Goal: Task Accomplishment & Management: Complete application form

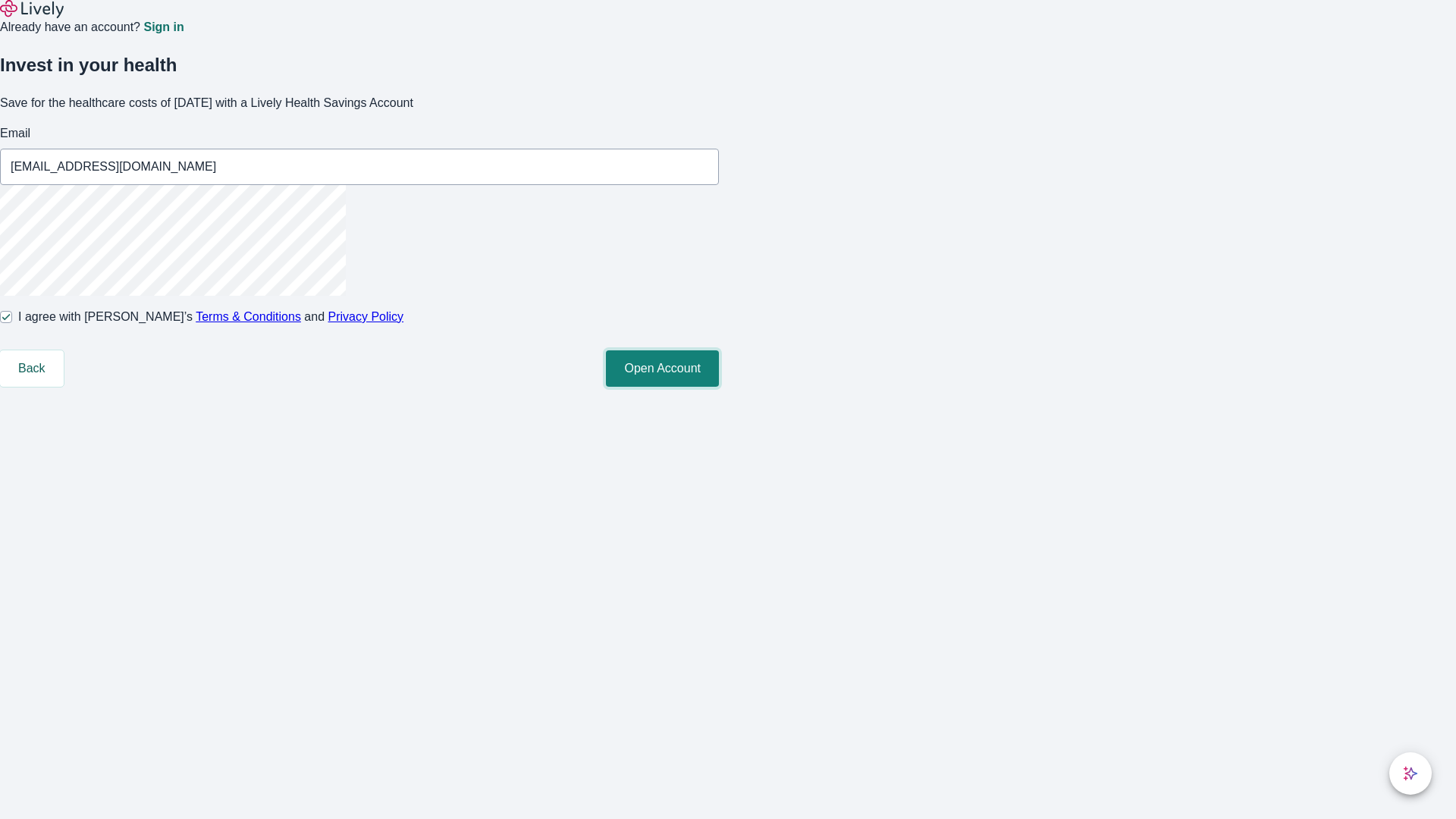
click at [719, 387] on button "Open Account" at bounding box center [662, 368] width 113 height 36
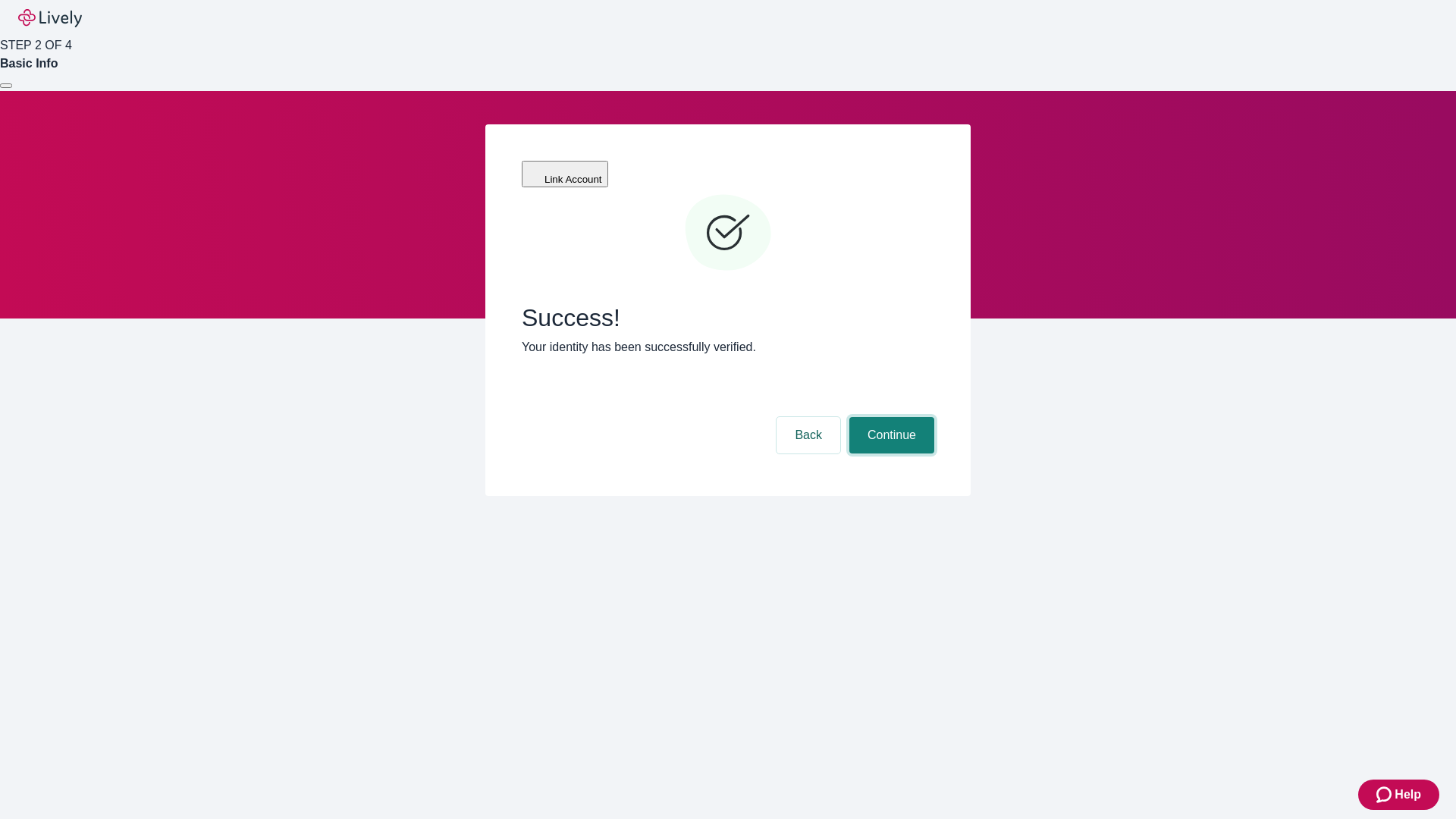
click at [934, 417] on button "Continue" at bounding box center [892, 435] width 85 height 36
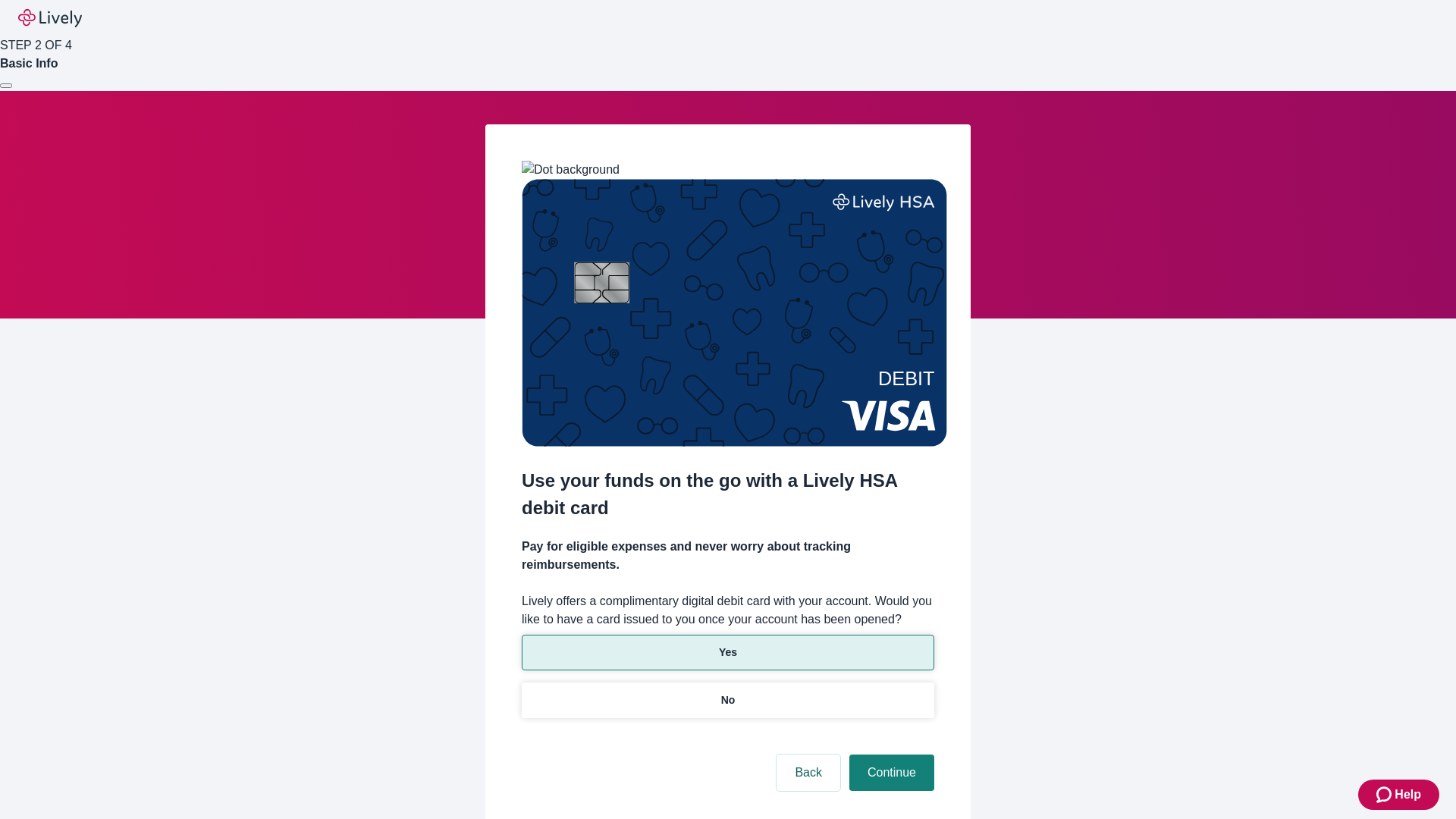
click at [727, 644] on p "Yes" at bounding box center [728, 652] width 18 height 16
click at [889, 755] on button "Continue" at bounding box center [892, 772] width 85 height 36
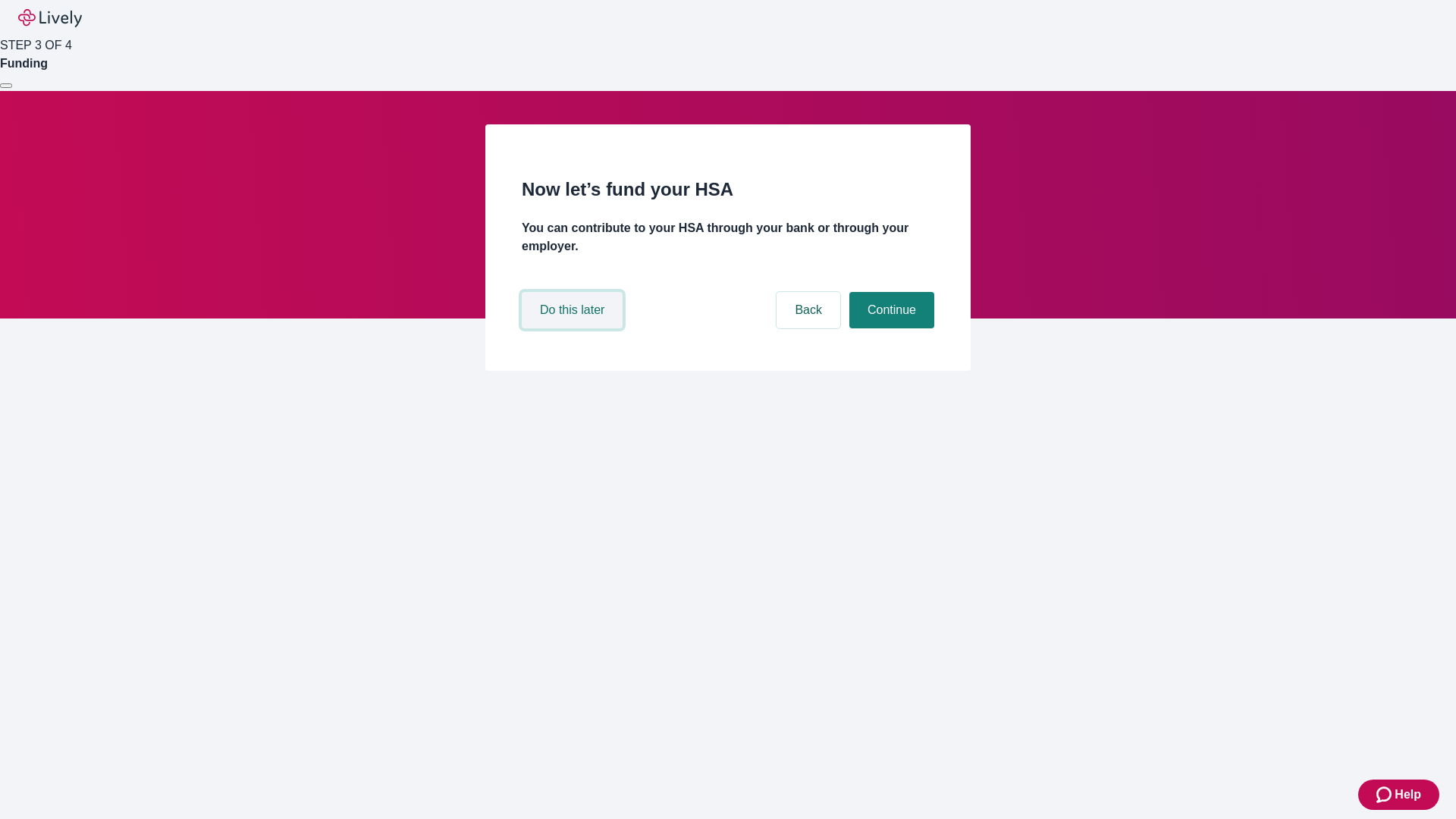
click at [574, 328] on button "Do this later" at bounding box center [571, 310] width 101 height 36
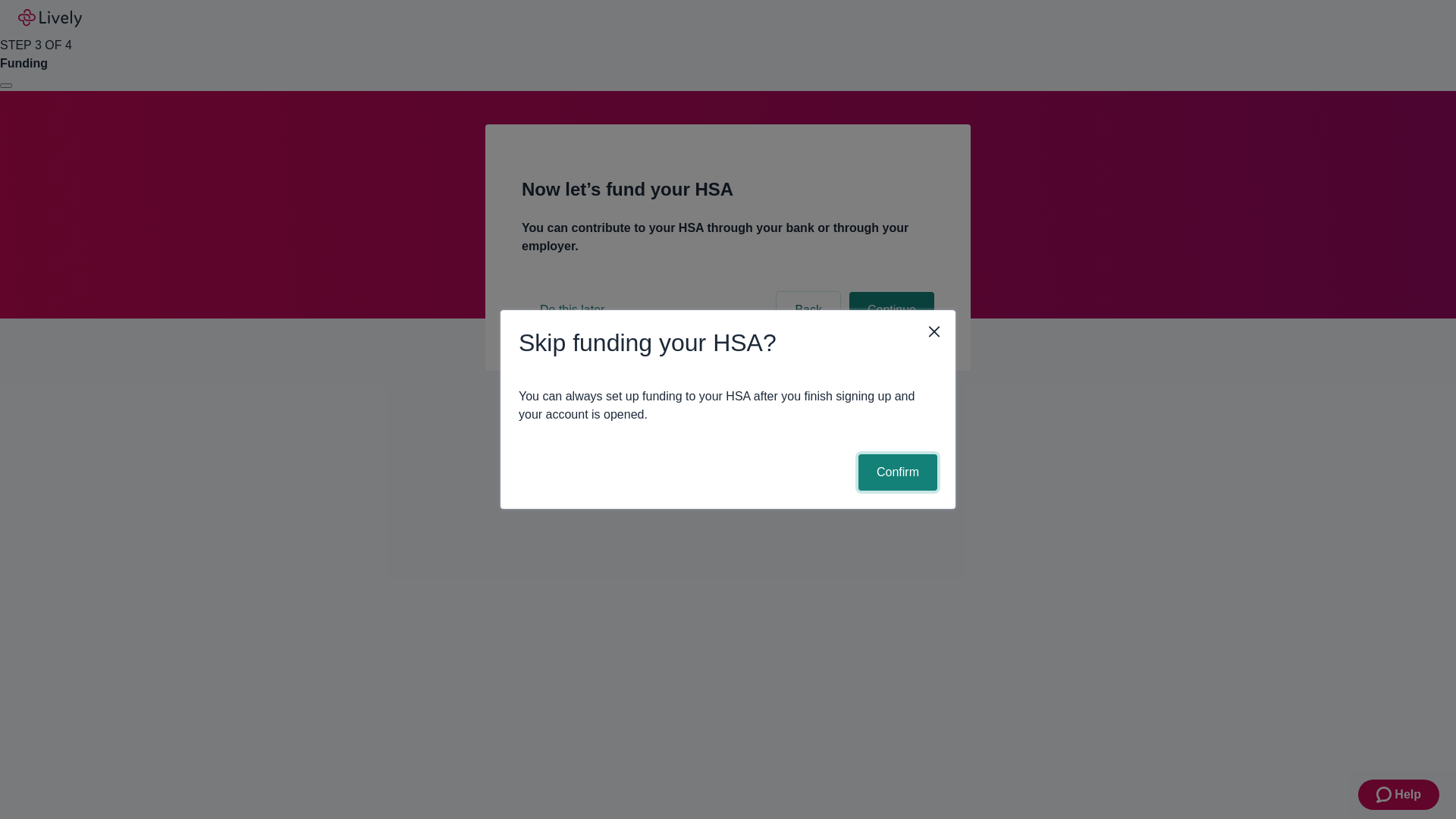
click at [895, 472] on button "Confirm" at bounding box center [898, 471] width 79 height 36
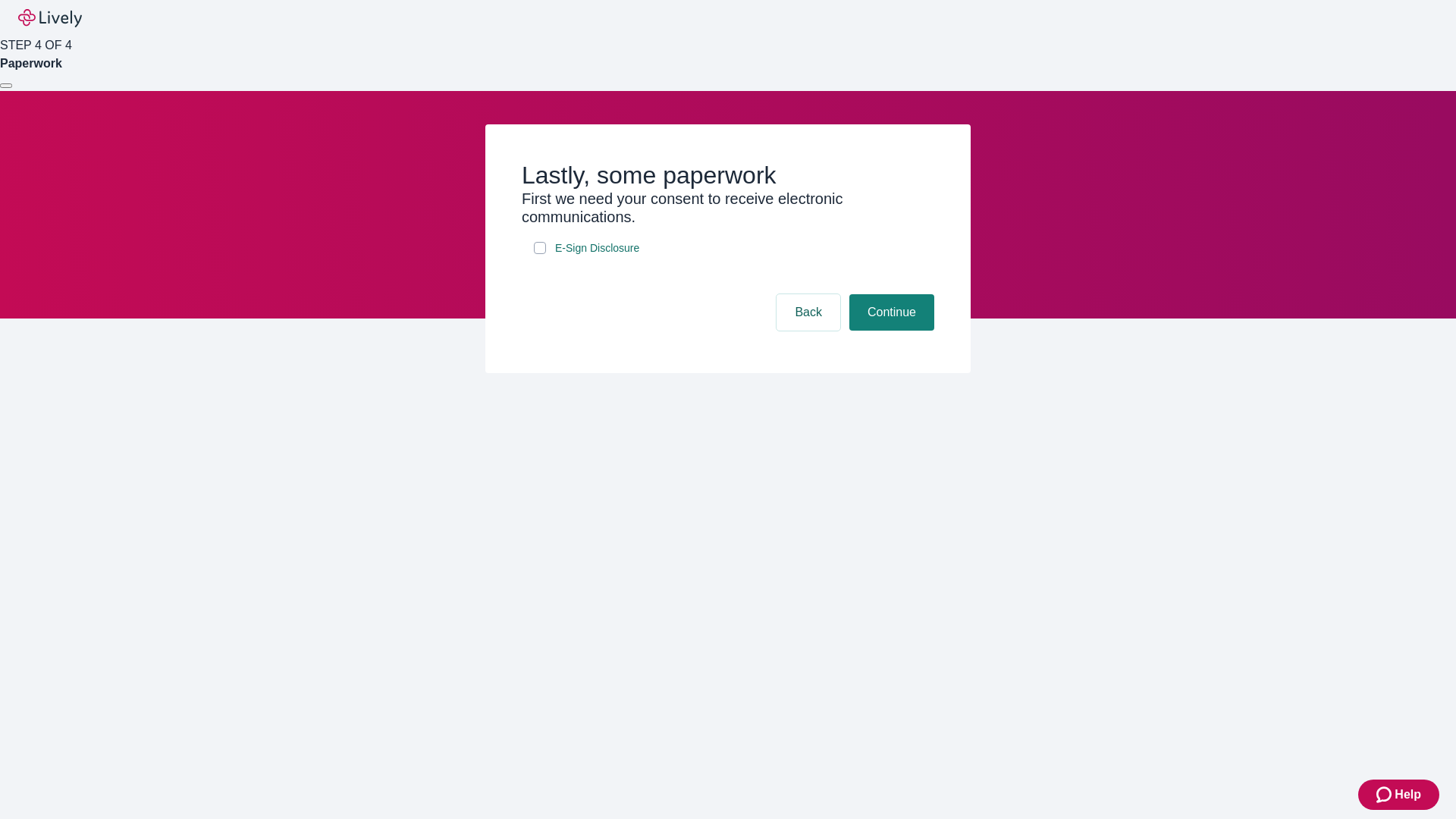
click at [540, 254] on input "E-Sign Disclosure" at bounding box center [540, 248] width 12 height 12
checkbox input "true"
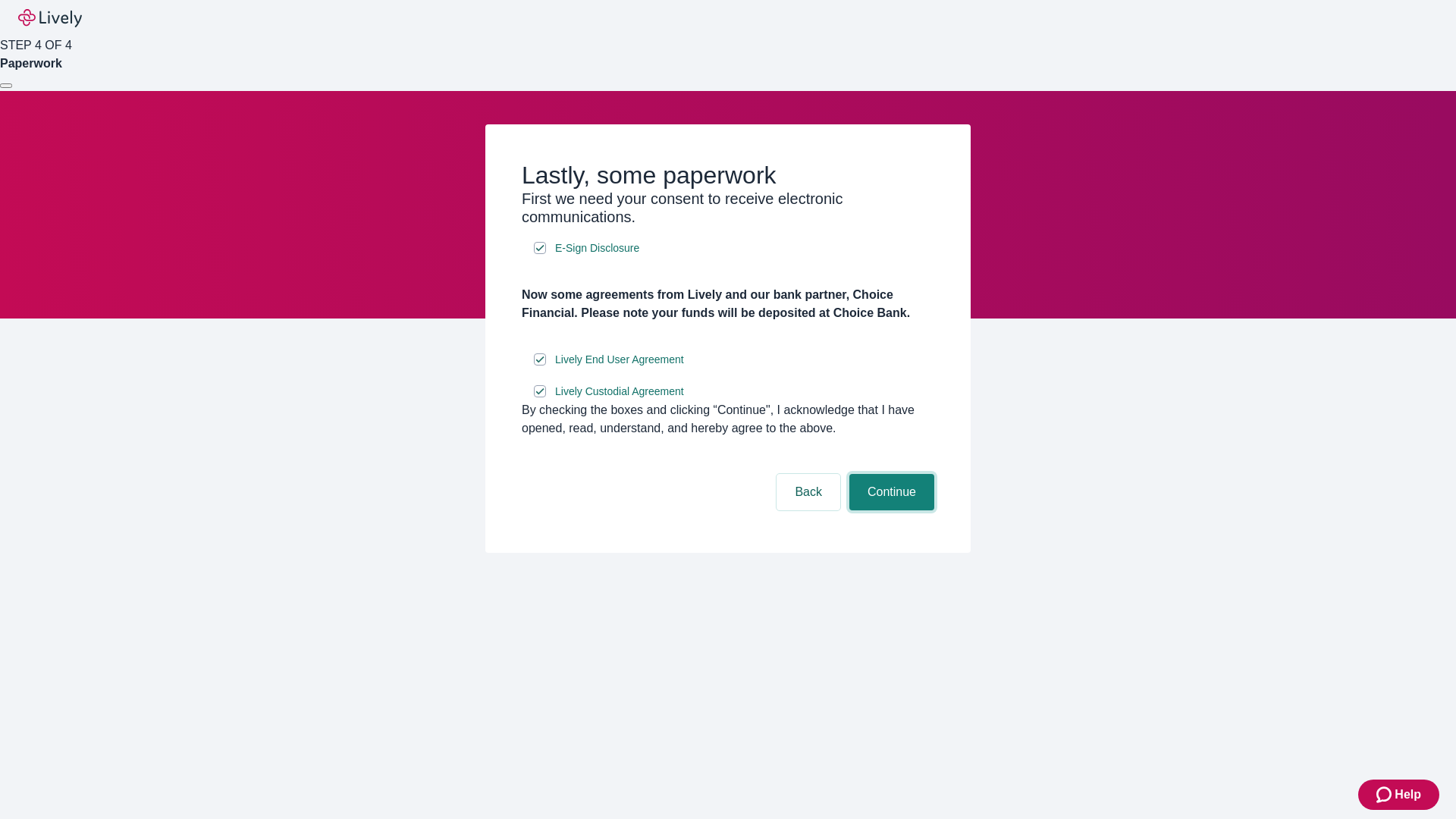
click at [889, 510] on button "Continue" at bounding box center [892, 492] width 85 height 36
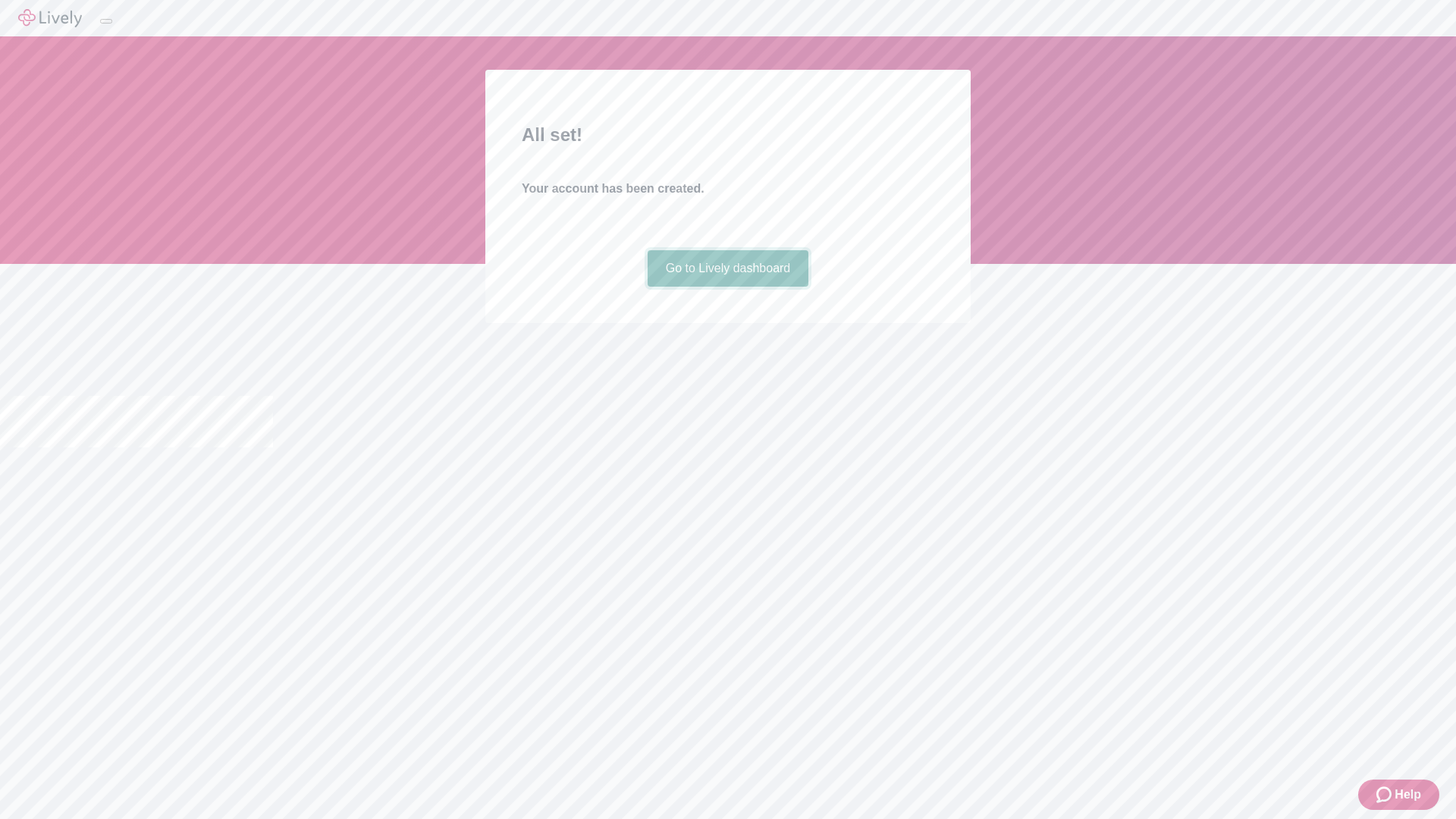
click at [727, 287] on link "Go to Lively dashboard" at bounding box center [728, 268] width 161 height 36
